Goal: Check status: Check status

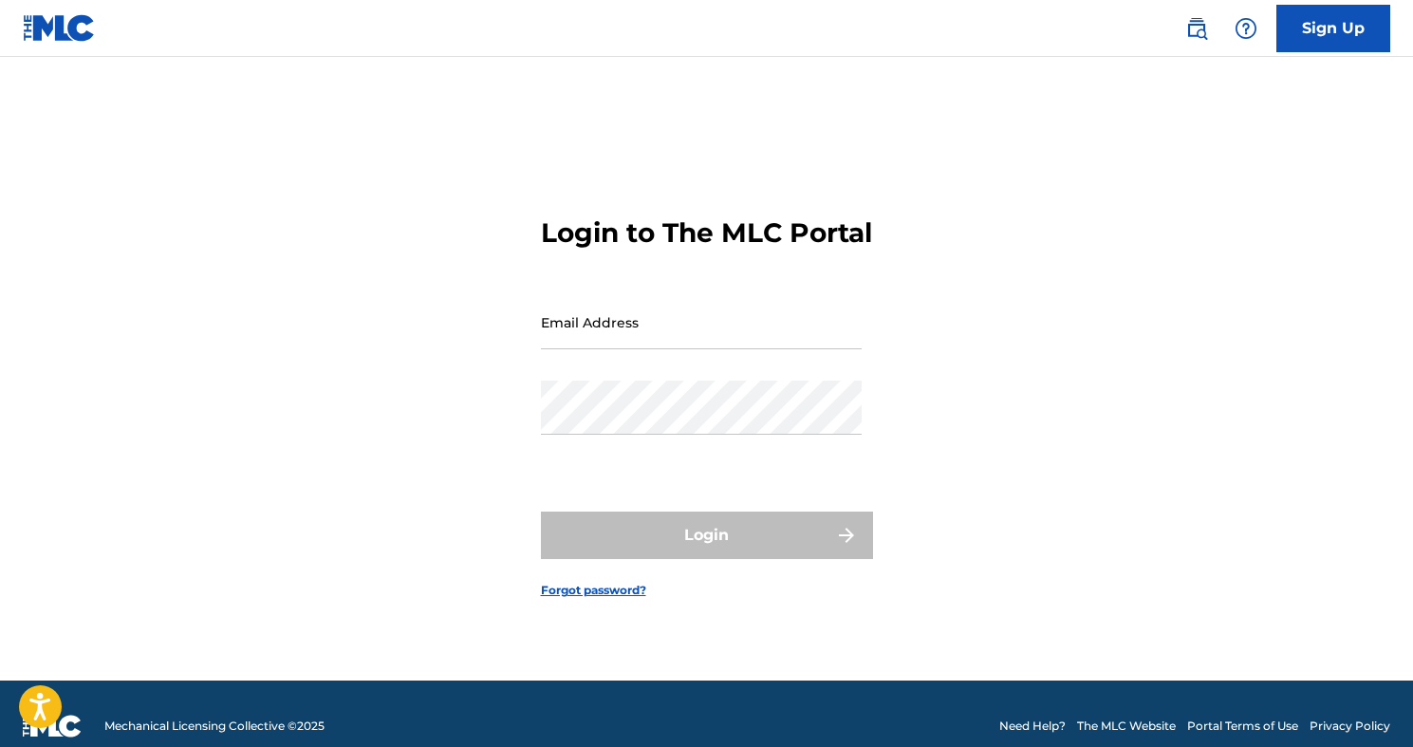
click at [643, 340] on input "Email Address" at bounding box center [701, 322] width 321 height 54
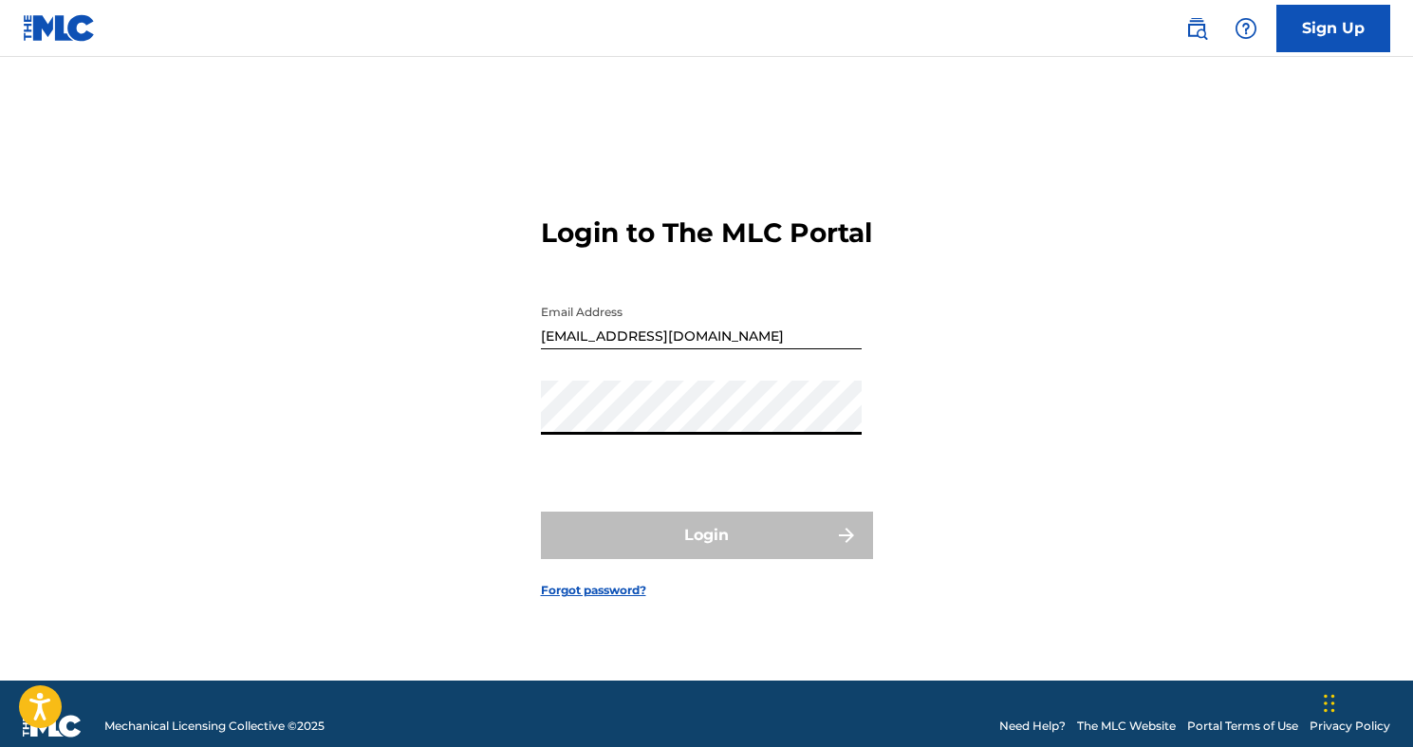
type input "[EMAIL_ADDRESS][DOMAIN_NAME]"
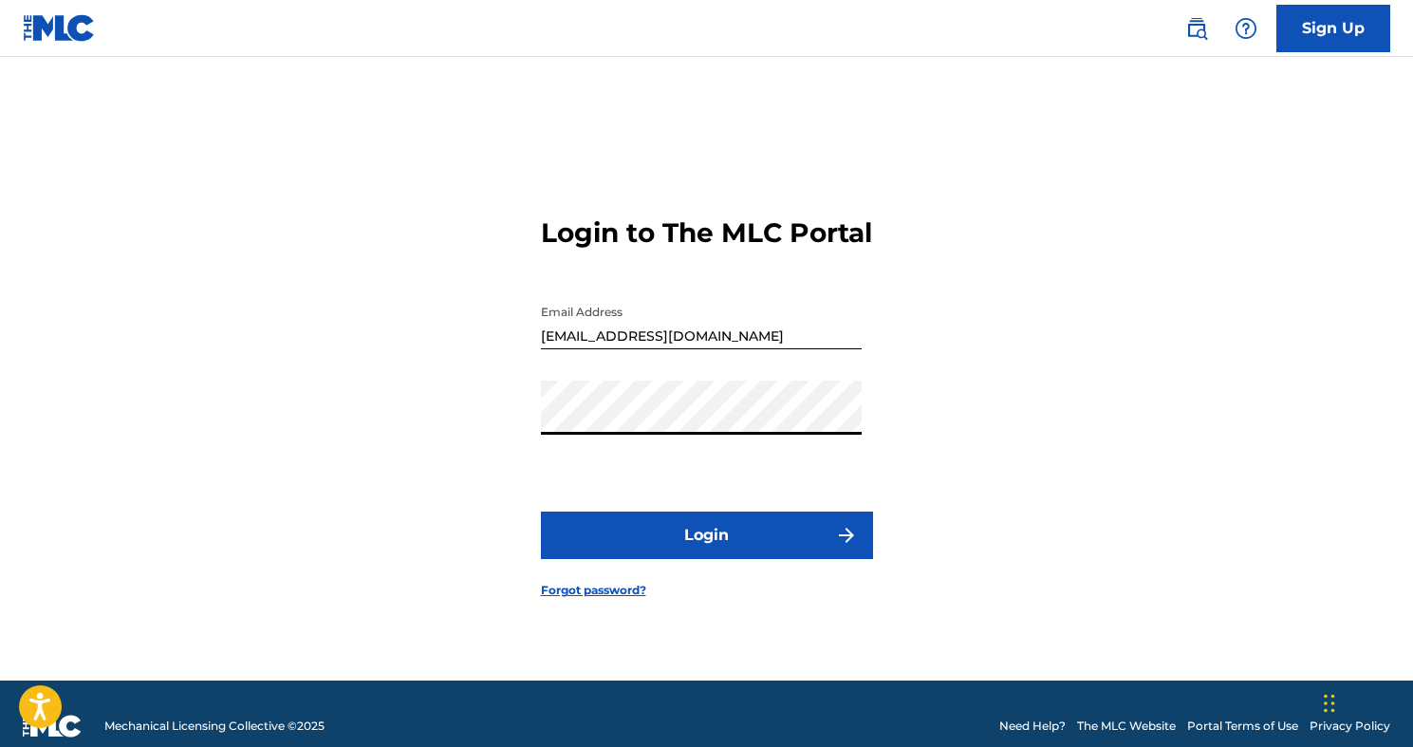
click at [673, 551] on button "Login" at bounding box center [707, 535] width 332 height 47
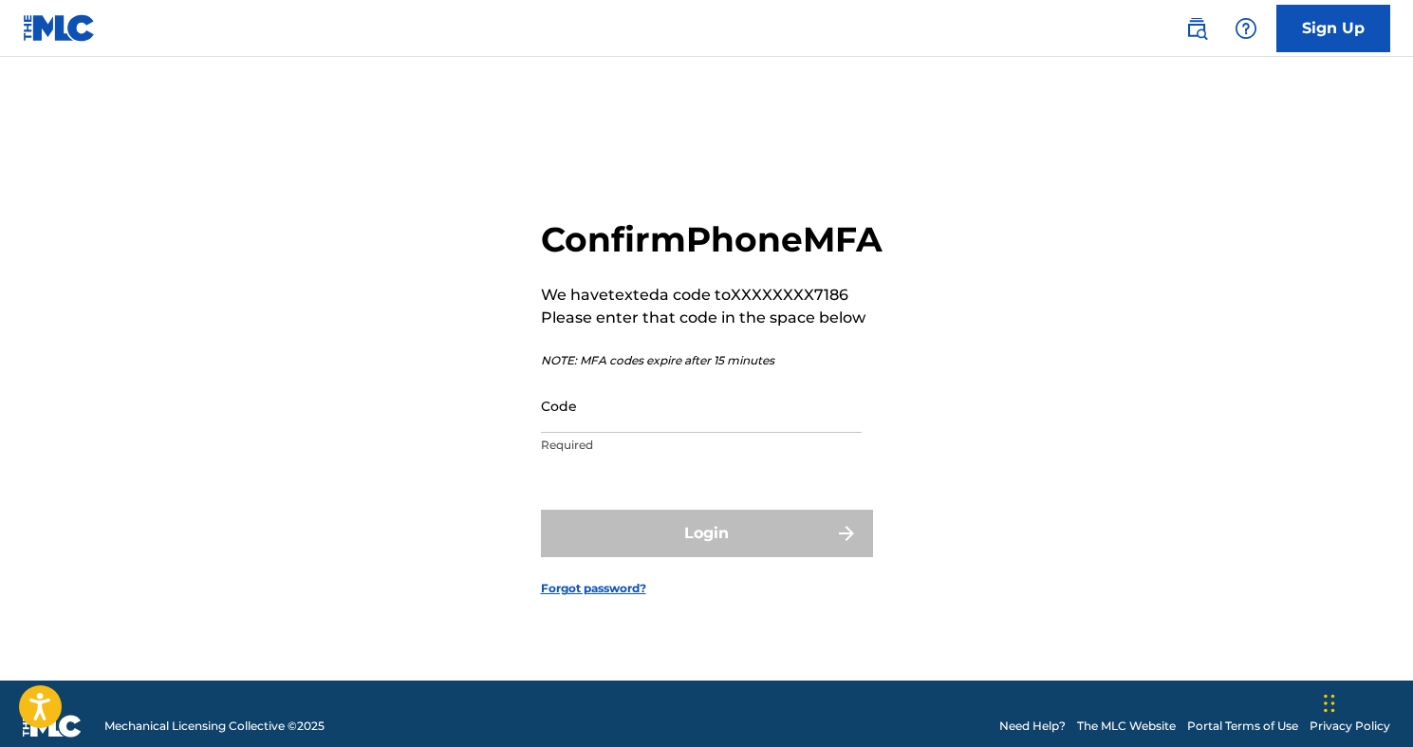
click at [692, 433] on input "Code" at bounding box center [701, 406] width 321 height 54
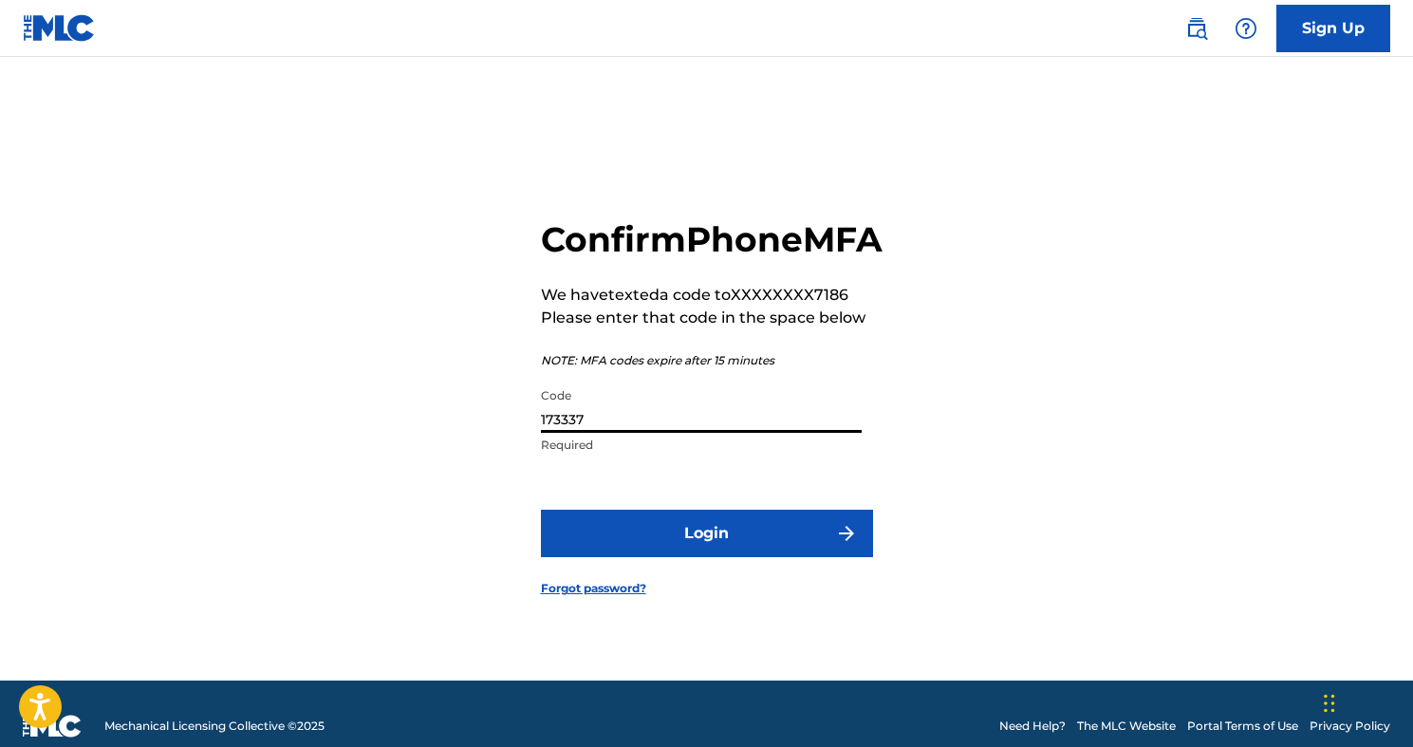
type input "173337"
click at [541, 510] on button "Login" at bounding box center [707, 533] width 332 height 47
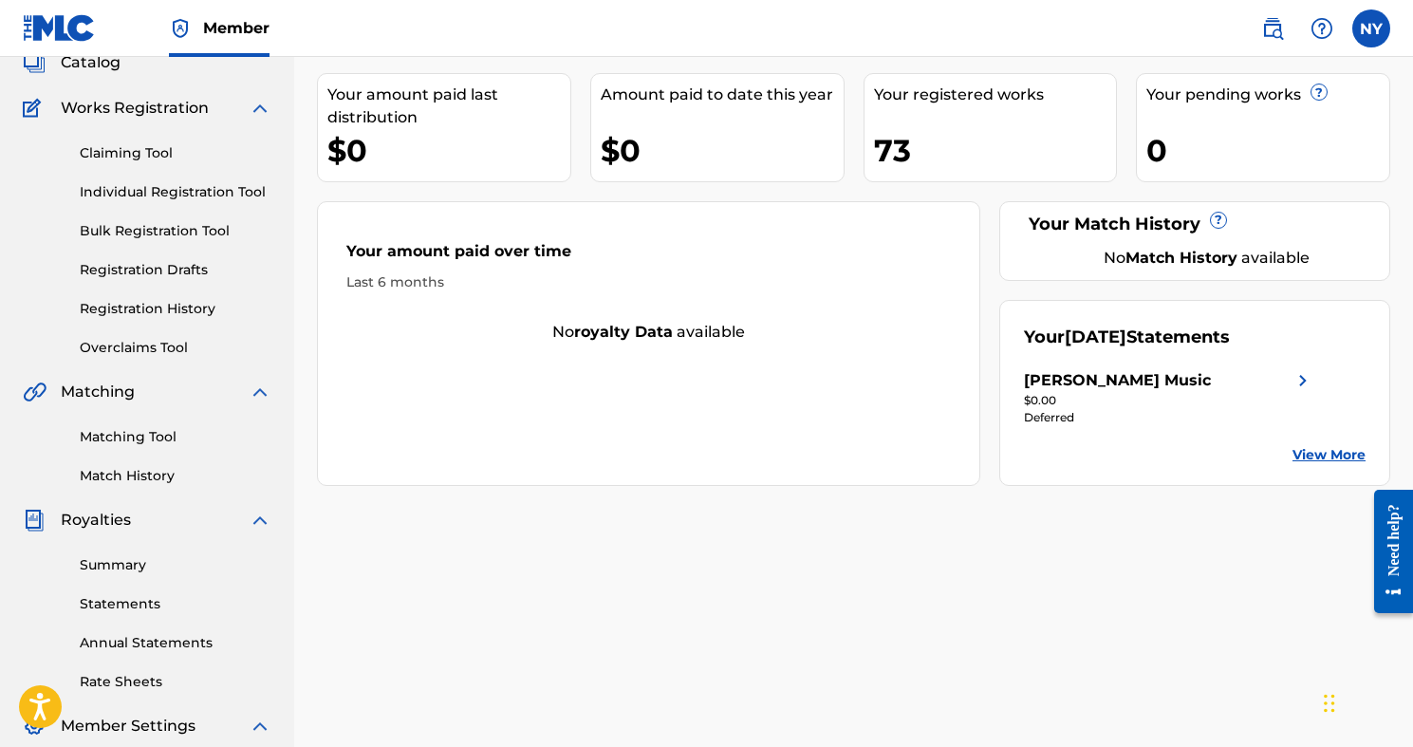
scroll to position [190, 0]
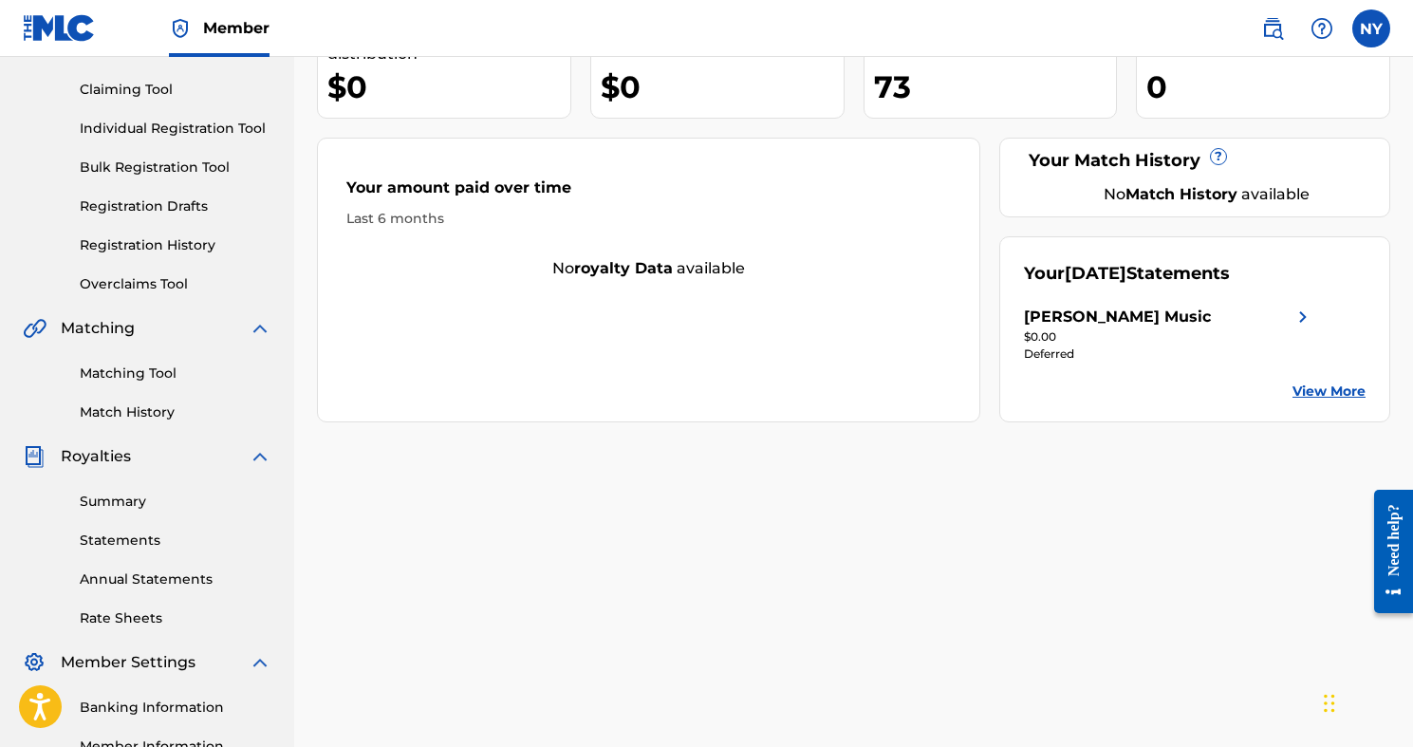
click at [140, 542] on link "Statements" at bounding box center [176, 541] width 192 height 20
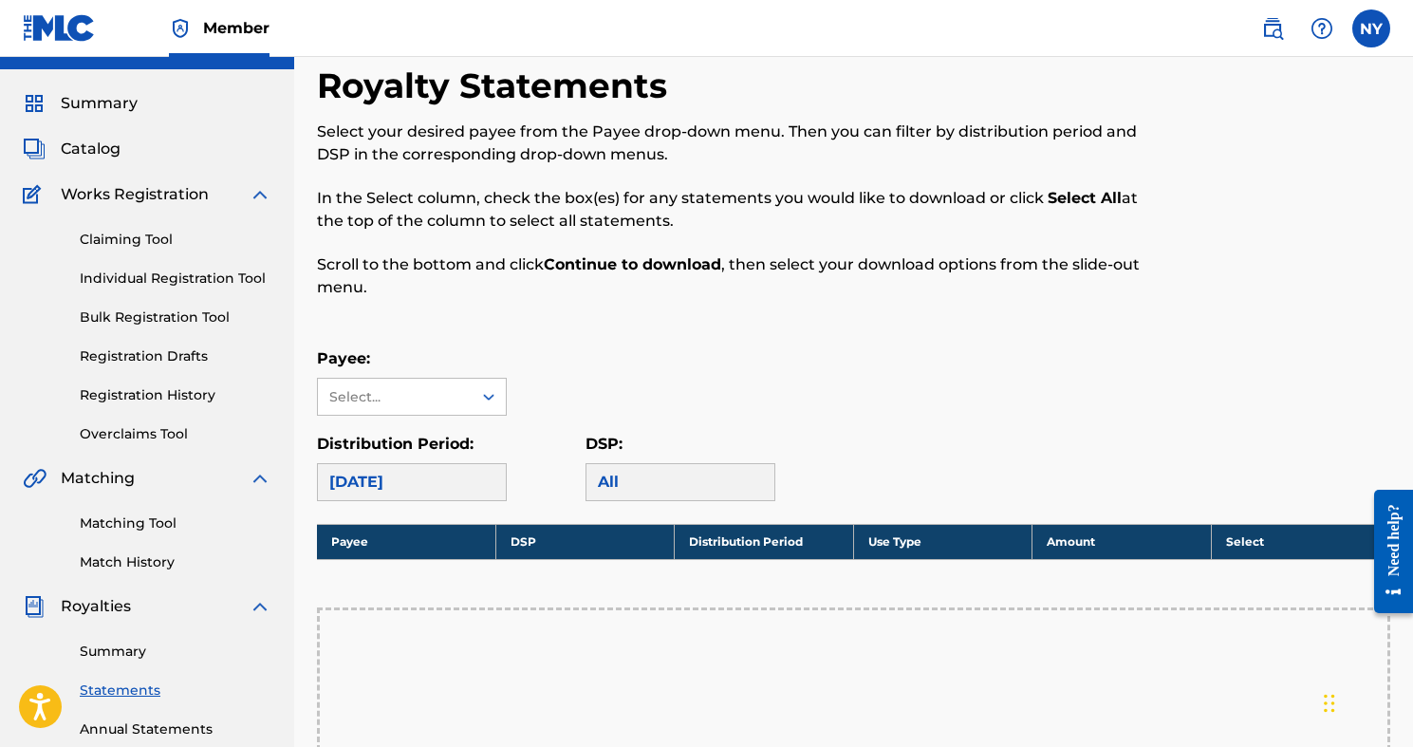
scroll to position [98, 0]
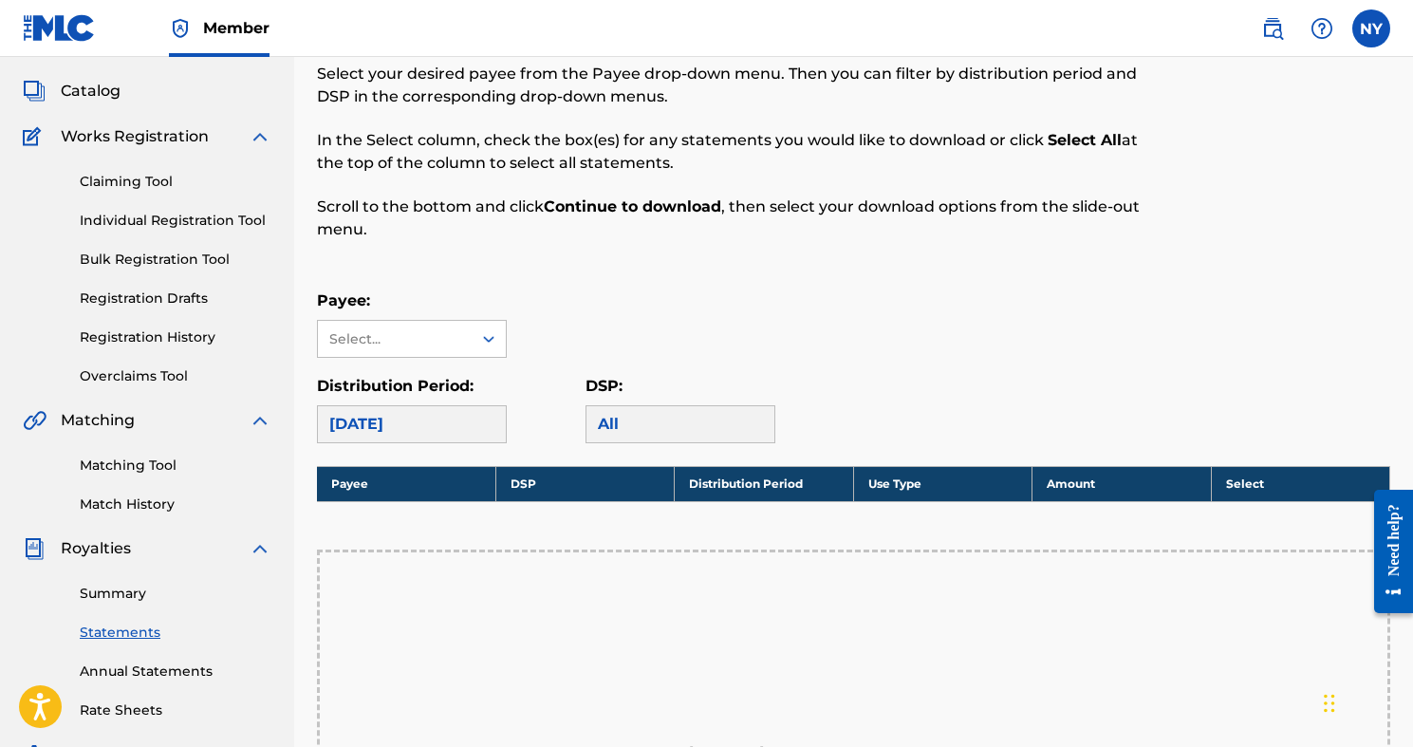
click at [451, 419] on div "[DATE]" at bounding box center [412, 424] width 190 height 38
click at [420, 423] on div "[DATE]" at bounding box center [412, 424] width 190 height 38
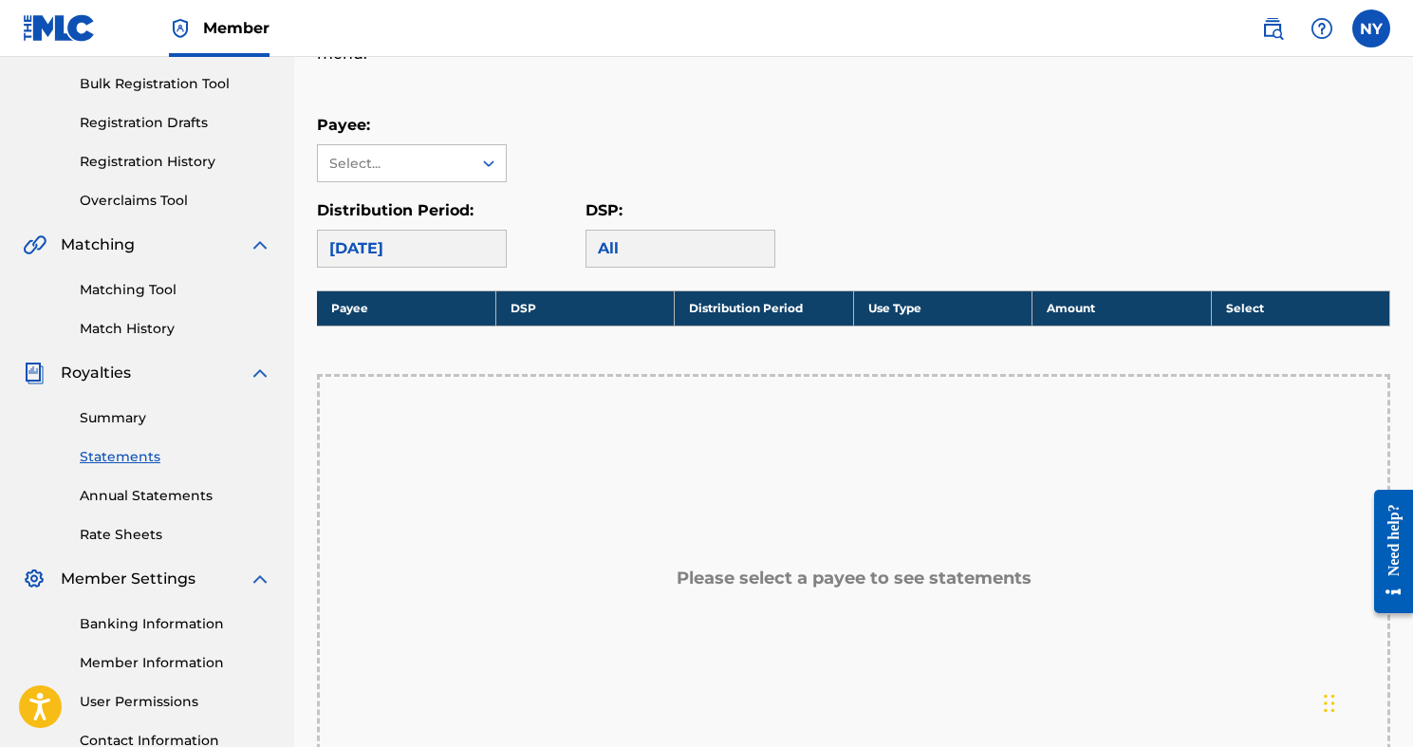
scroll to position [0, 0]
